Goal: Information Seeking & Learning: Learn about a topic

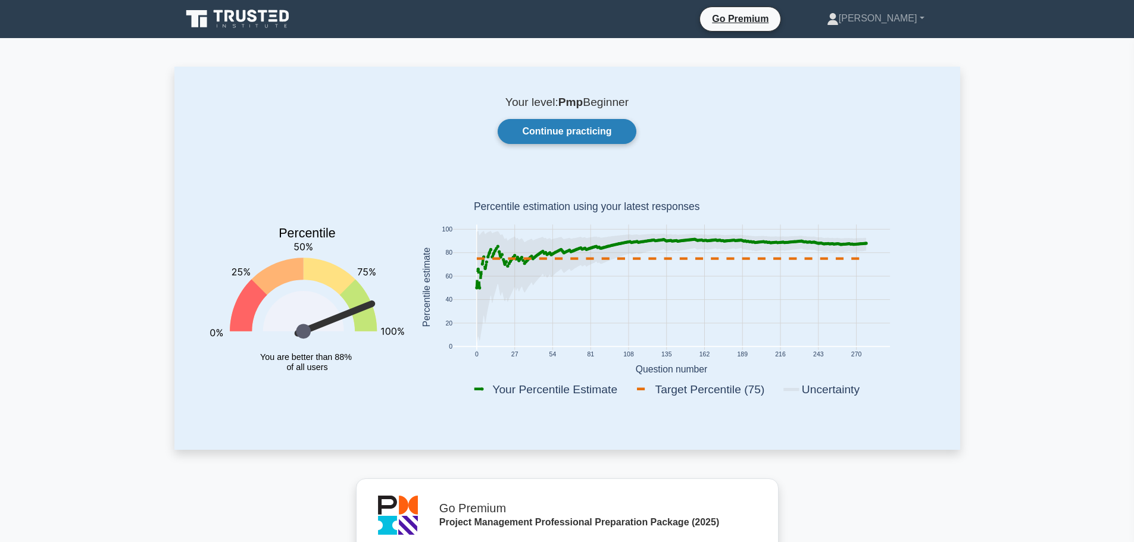
click at [588, 135] on link "Continue practicing" at bounding box center [567, 131] width 138 height 25
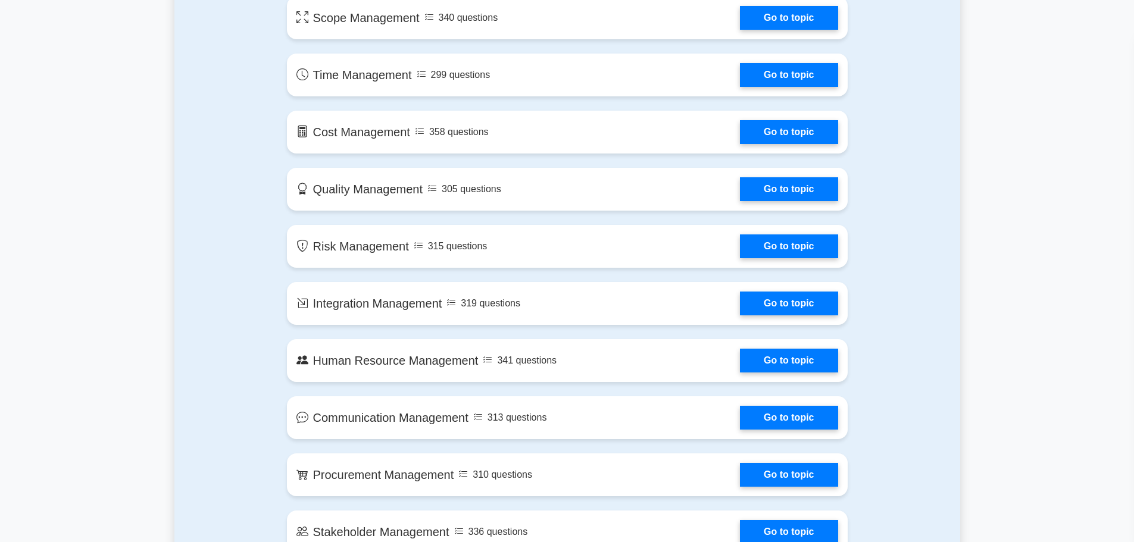
scroll to position [833, 0]
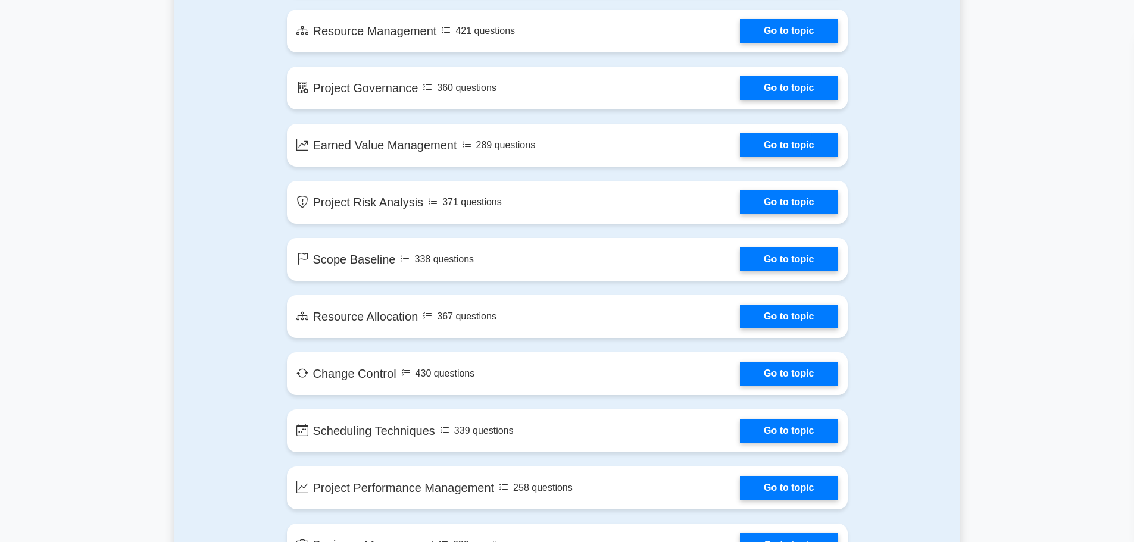
scroll to position [1964, 0]
